Goal: Task Accomplishment & Management: Use online tool/utility

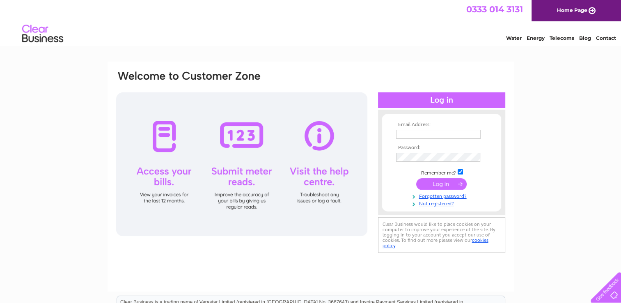
type input "businessmanagerfeyc@gmail.com"
click at [442, 185] on input "submit" at bounding box center [441, 183] width 50 height 11
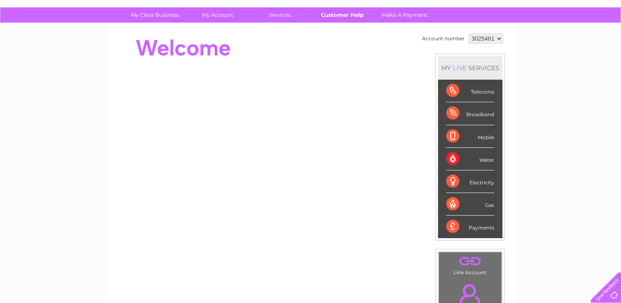
scroll to position [19, 0]
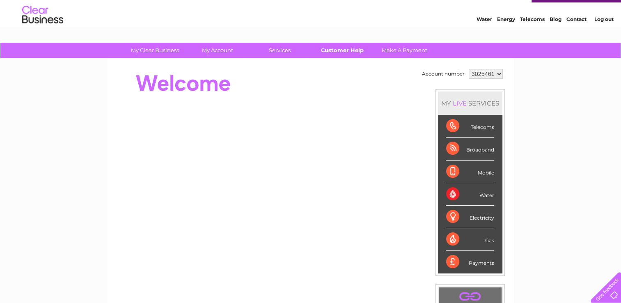
click at [339, 54] on link "Customer Help" at bounding box center [342, 50] width 68 height 15
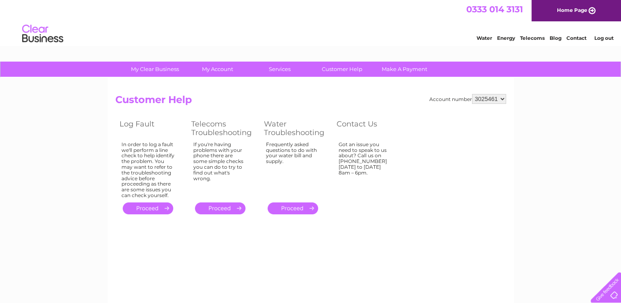
click at [152, 209] on link "." at bounding box center [148, 208] width 50 height 12
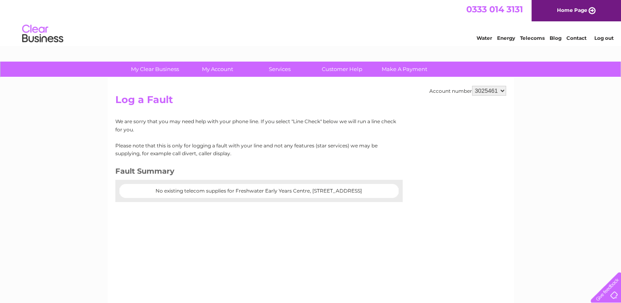
click at [238, 103] on h2 "Log a Fault" at bounding box center [310, 102] width 391 height 16
click at [338, 68] on link "Customer Help" at bounding box center [342, 69] width 68 height 15
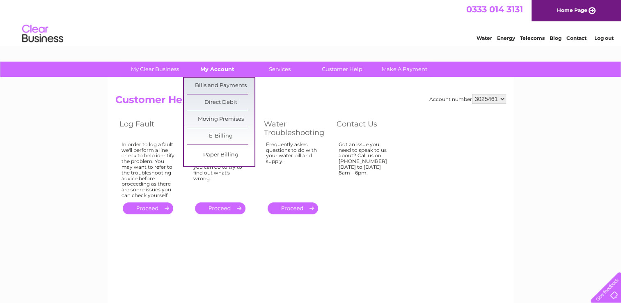
click at [217, 69] on link "My Account" at bounding box center [217, 69] width 68 height 15
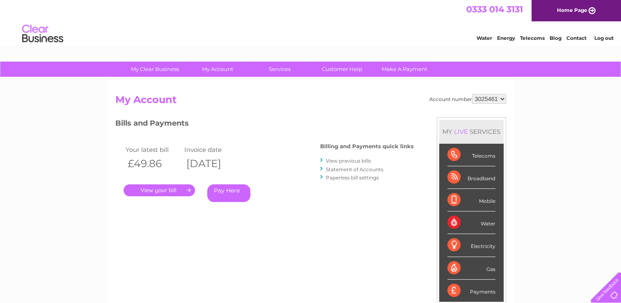
click at [338, 160] on link "View previous bills" at bounding box center [348, 161] width 45 height 6
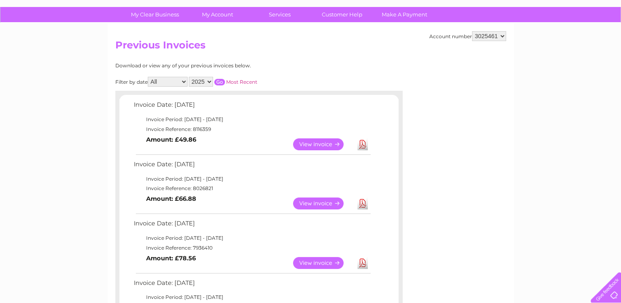
scroll to position [41, 0]
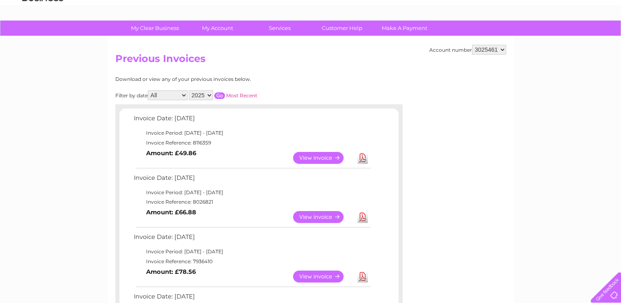
click at [325, 158] on link "View" at bounding box center [323, 158] width 60 height 12
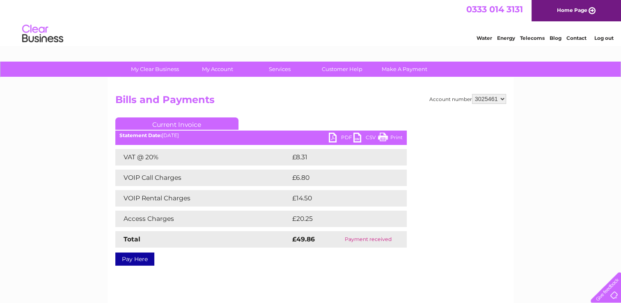
click at [343, 138] on link "PDF" at bounding box center [341, 138] width 25 height 12
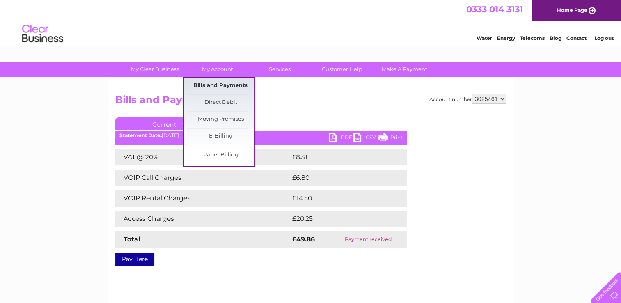
click at [221, 86] on link "Bills and Payments" at bounding box center [221, 86] width 68 height 16
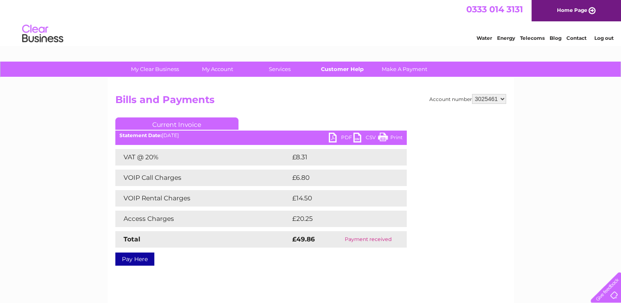
click at [341, 72] on link "Customer Help" at bounding box center [342, 69] width 68 height 15
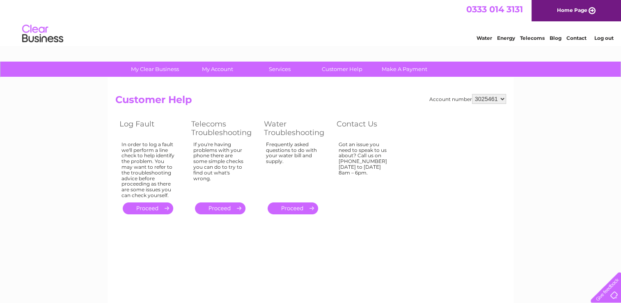
click at [144, 206] on link "." at bounding box center [148, 208] width 50 height 12
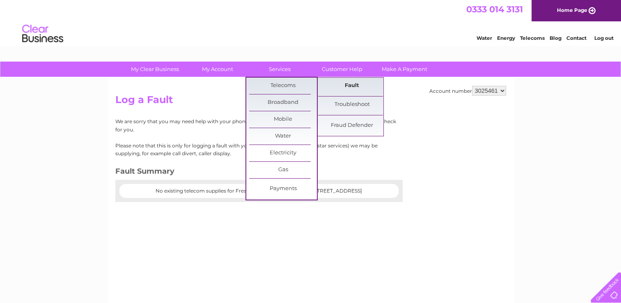
click at [341, 85] on link "Fault" at bounding box center [352, 86] width 68 height 16
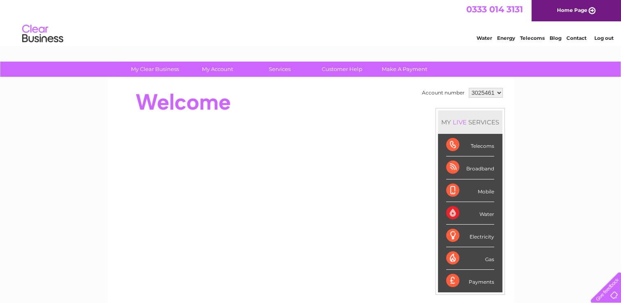
click at [574, 9] on link "Home Page" at bounding box center [575, 10] width 89 height 21
click at [338, 70] on link "Customer Help" at bounding box center [342, 69] width 68 height 15
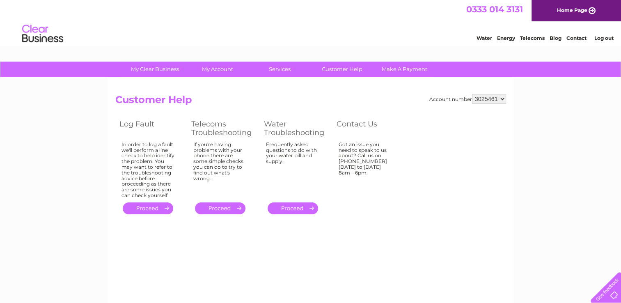
click at [220, 207] on link "." at bounding box center [220, 208] width 50 height 12
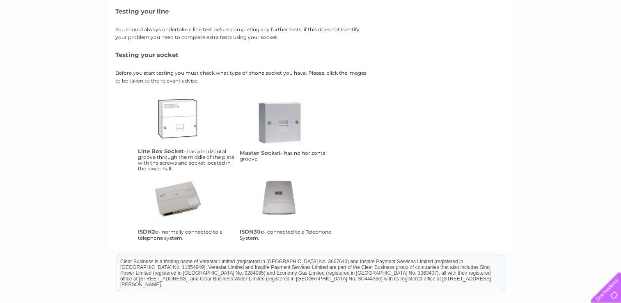
scroll to position [123, 0]
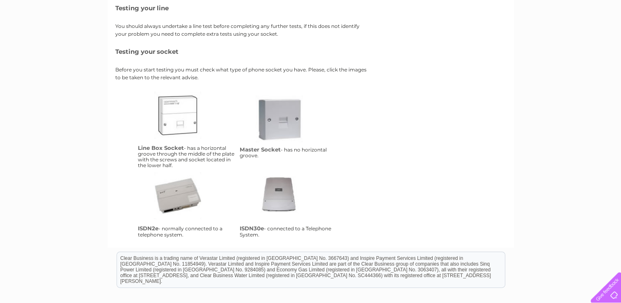
click at [178, 153] on td "lbs Line Box Socket - has a horizontal groove through the middle of the plate w…" at bounding box center [187, 129] width 102 height 81
click at [182, 202] on link "isdn2e" at bounding box center [187, 205] width 66 height 66
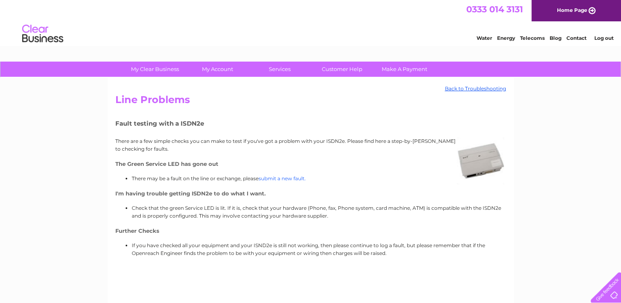
click at [284, 179] on link "submit a new fault." at bounding box center [281, 178] width 47 height 6
